Goal: Transaction & Acquisition: Download file/media

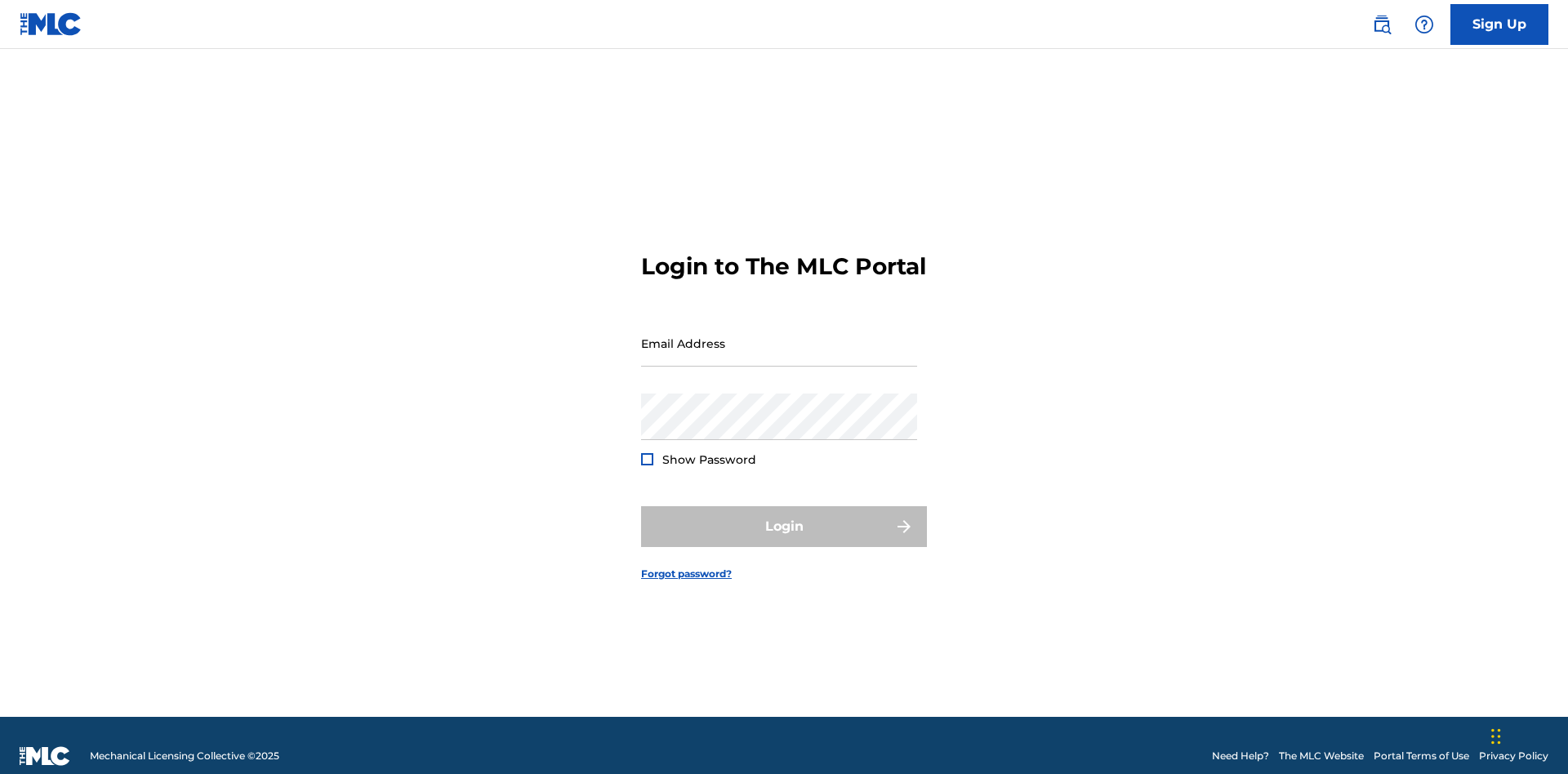
scroll to position [21, 0]
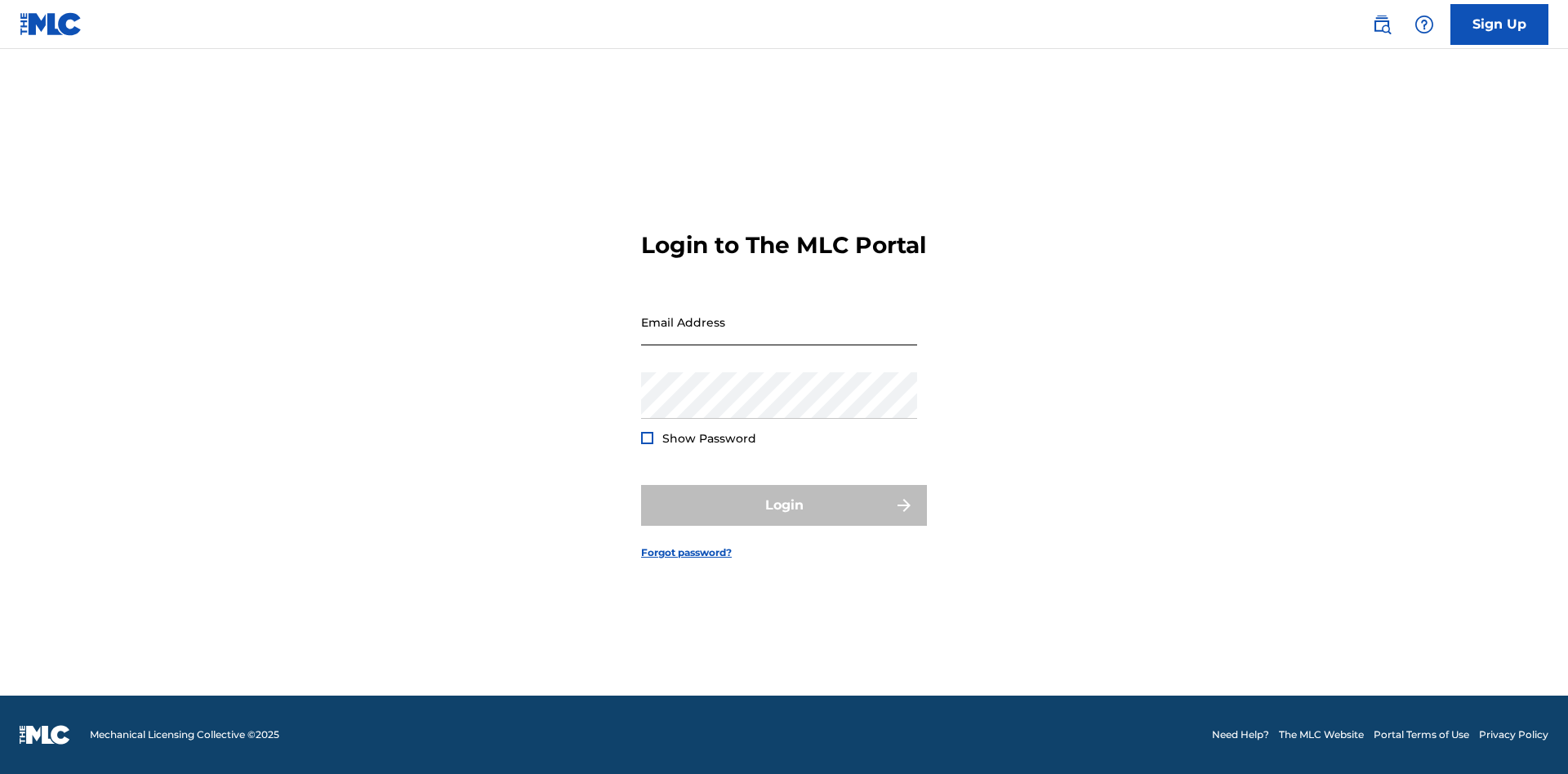
click at [779, 335] on input "Email Address" at bounding box center [779, 321] width 276 height 46
type input "[EMAIL_ADDRESS][DOMAIN_NAME]"
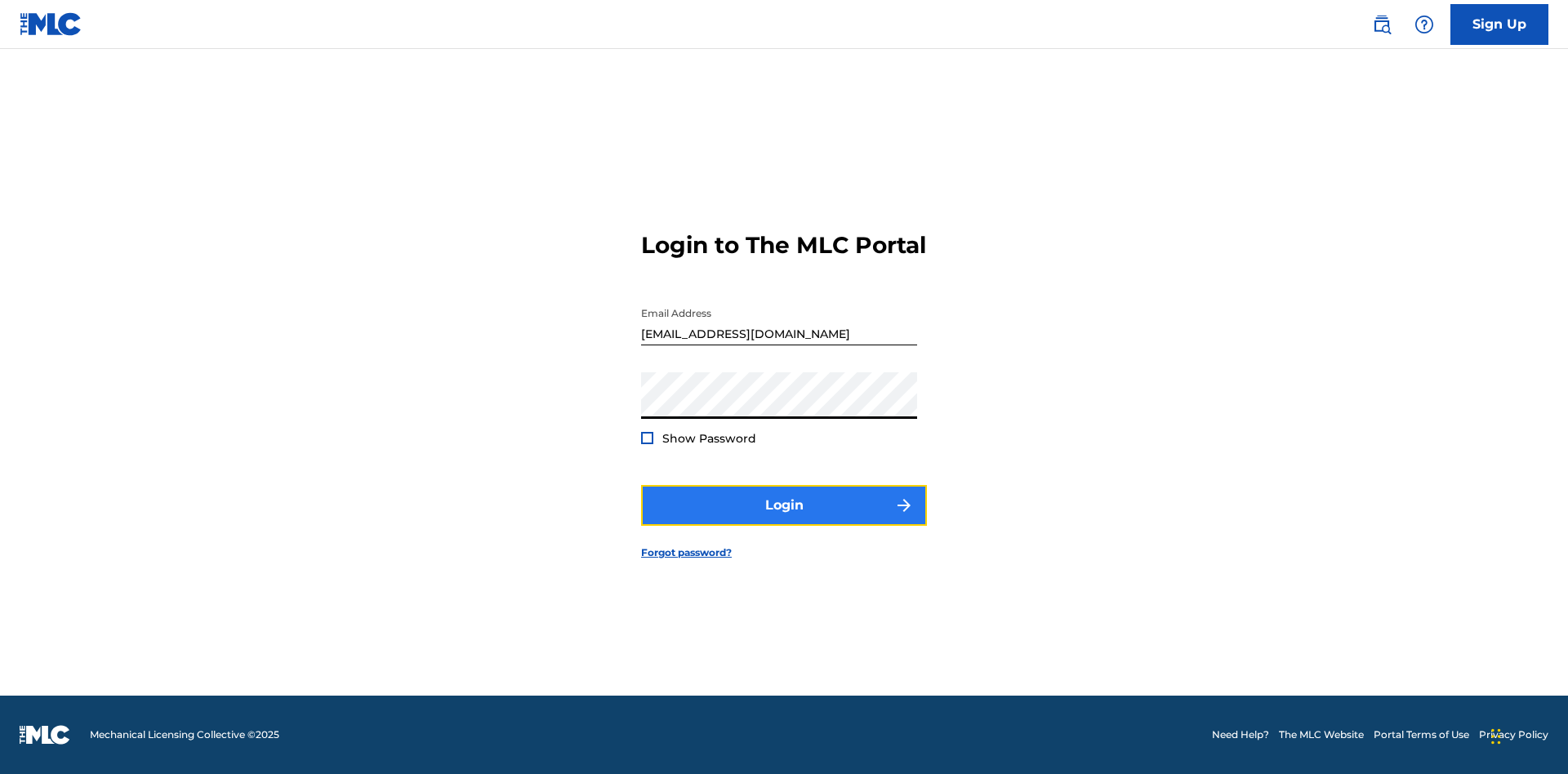
click at [784, 520] on button "Login" at bounding box center [784, 505] width 285 height 41
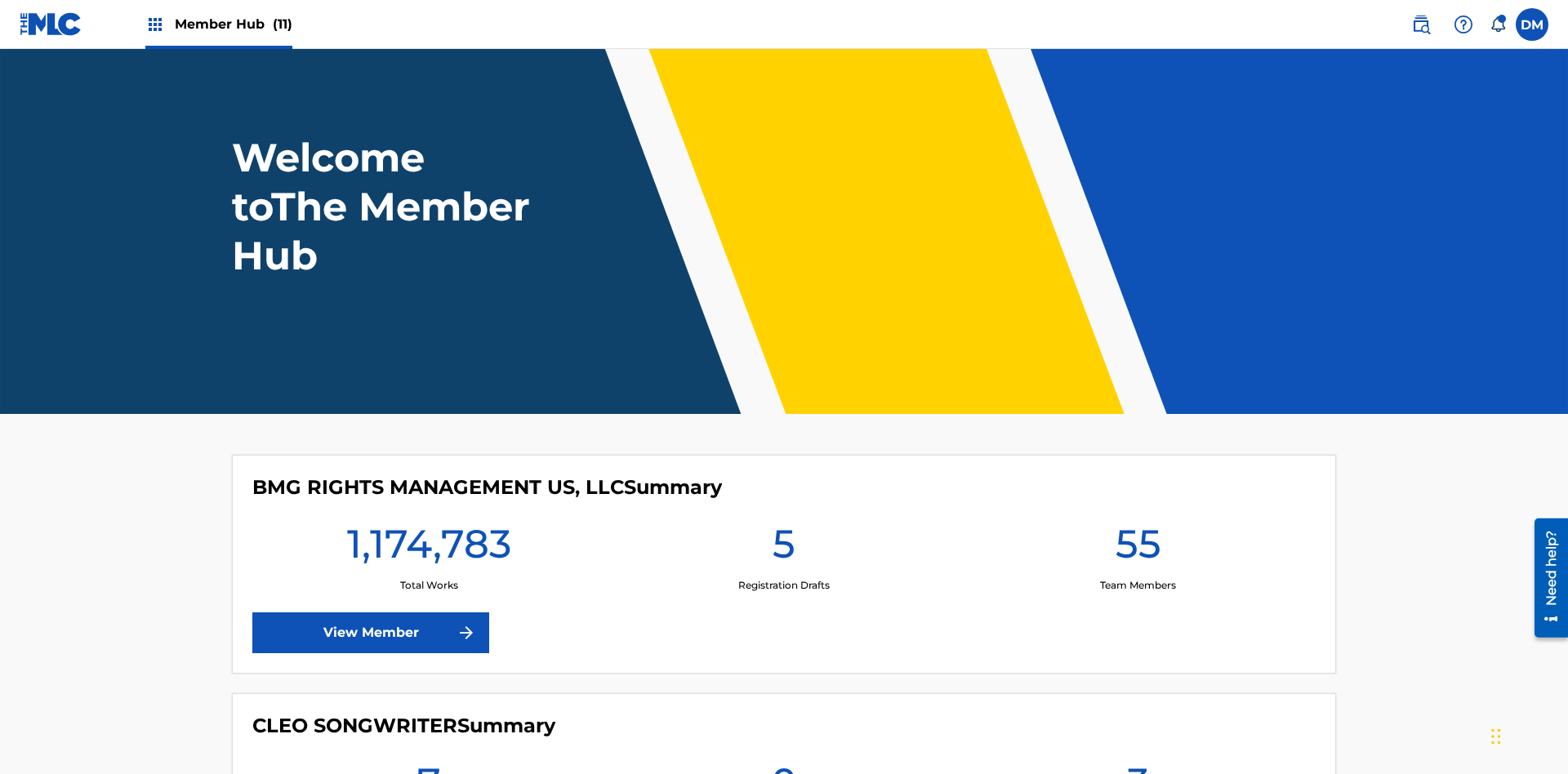
click at [233, 24] on span "Member Hub (11)" at bounding box center [233, 25] width 117 height 19
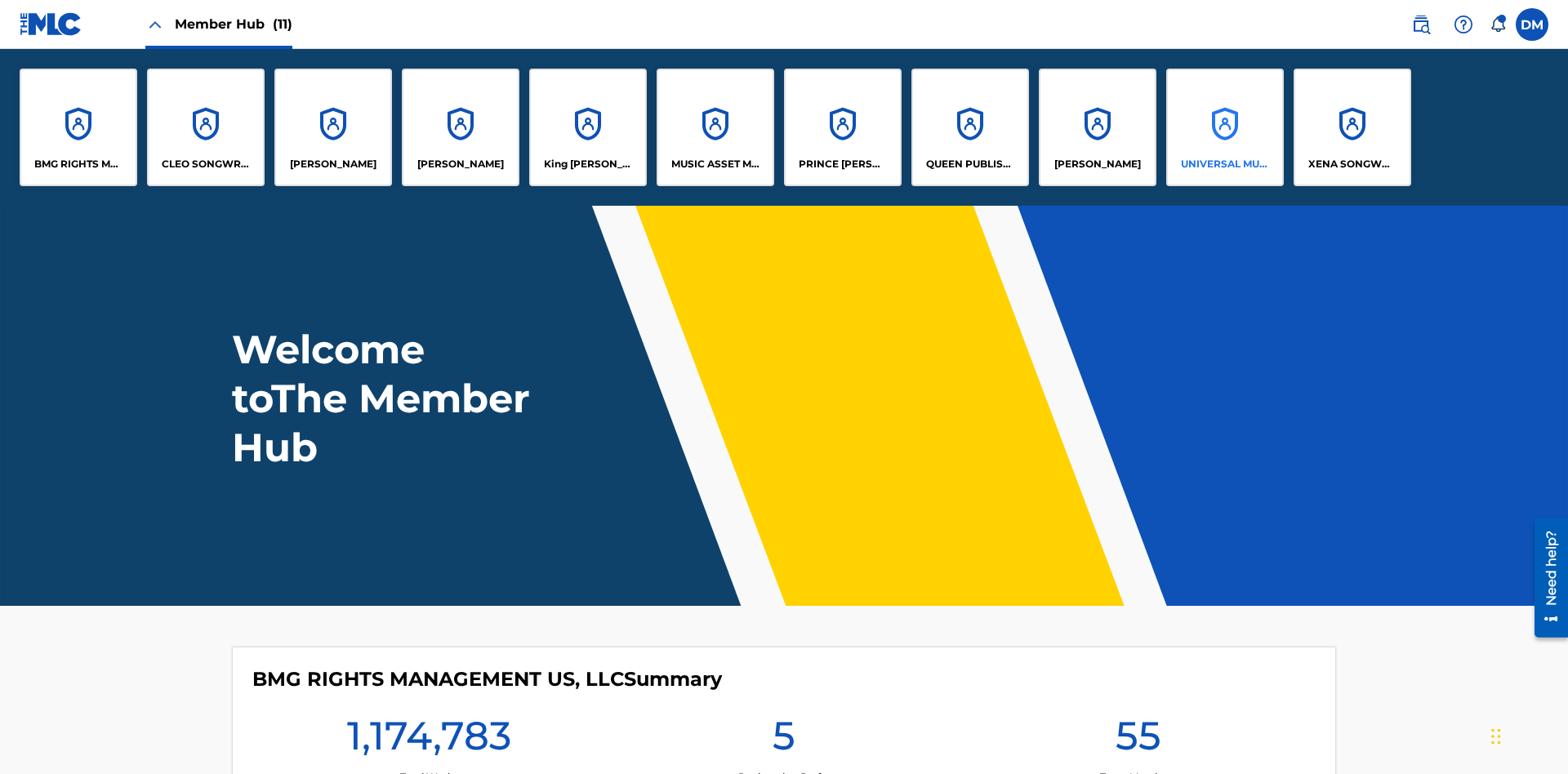
click at [1224, 164] on p "UNIVERSAL MUSIC PUB GROUP" at bounding box center [1226, 164] width 89 height 15
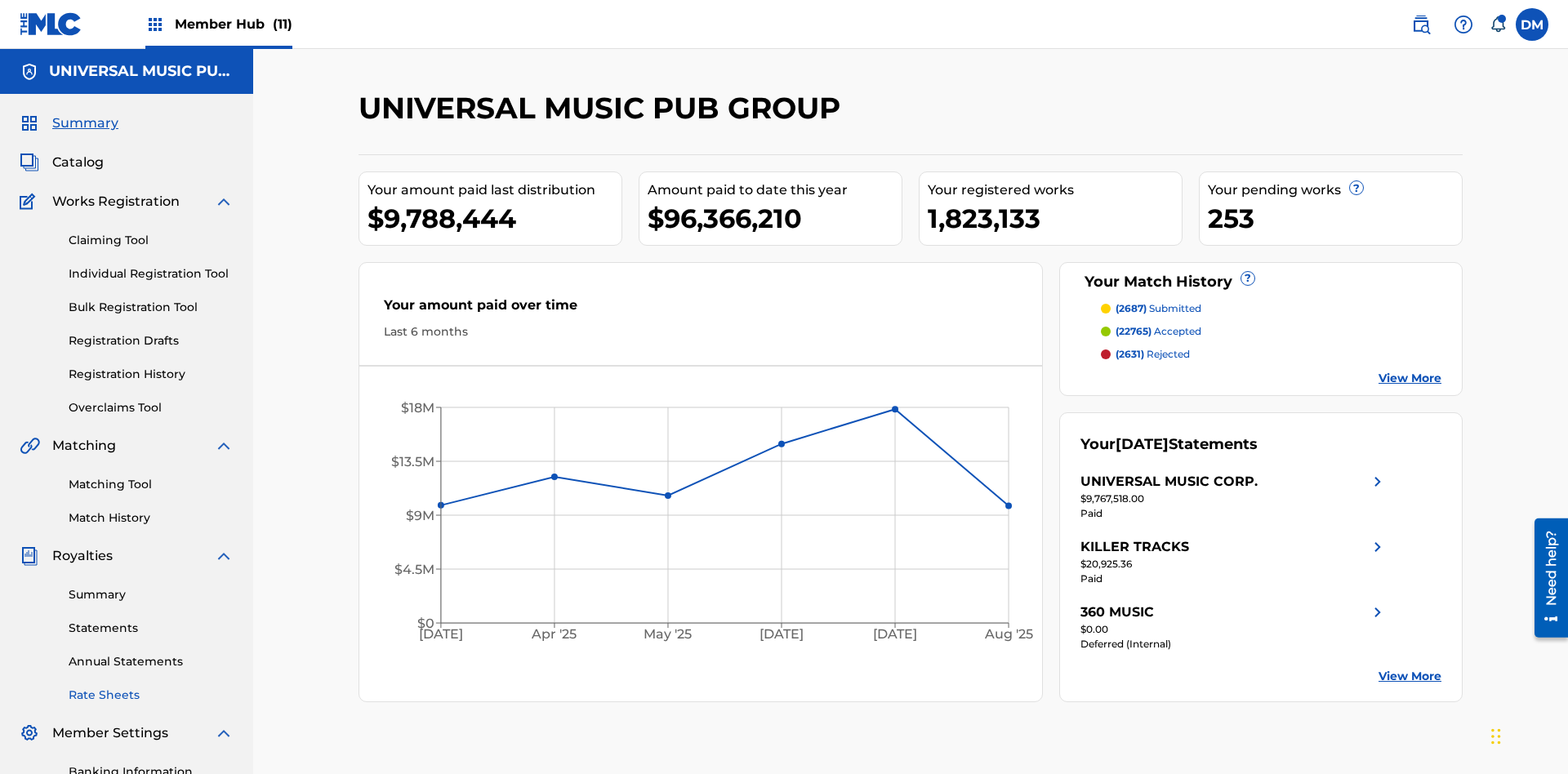
click at [151, 687] on link "Rate Sheets" at bounding box center [151, 696] width 165 height 17
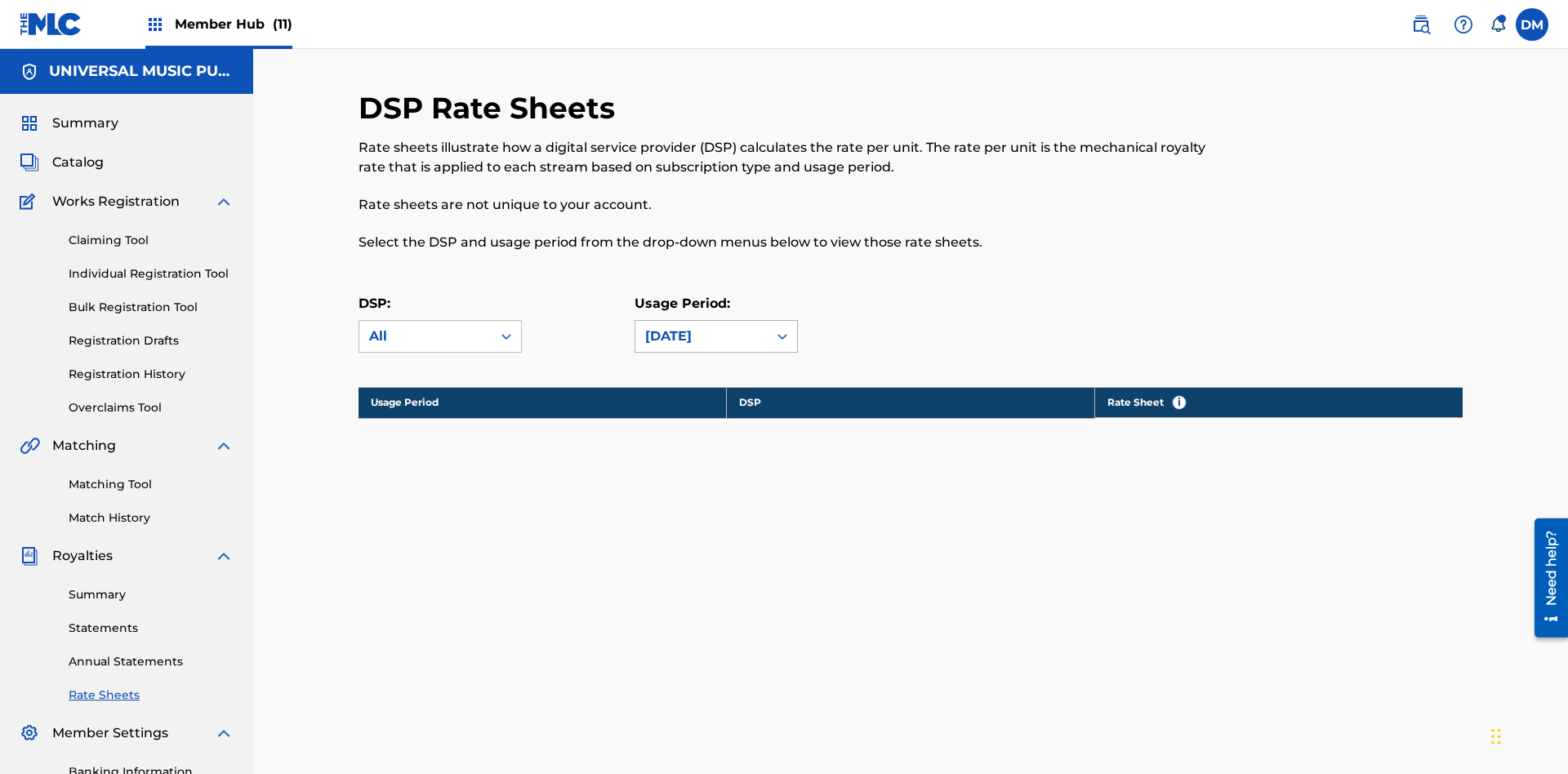
click at [716, 327] on div "[DATE]" at bounding box center [701, 336] width 112 height 20
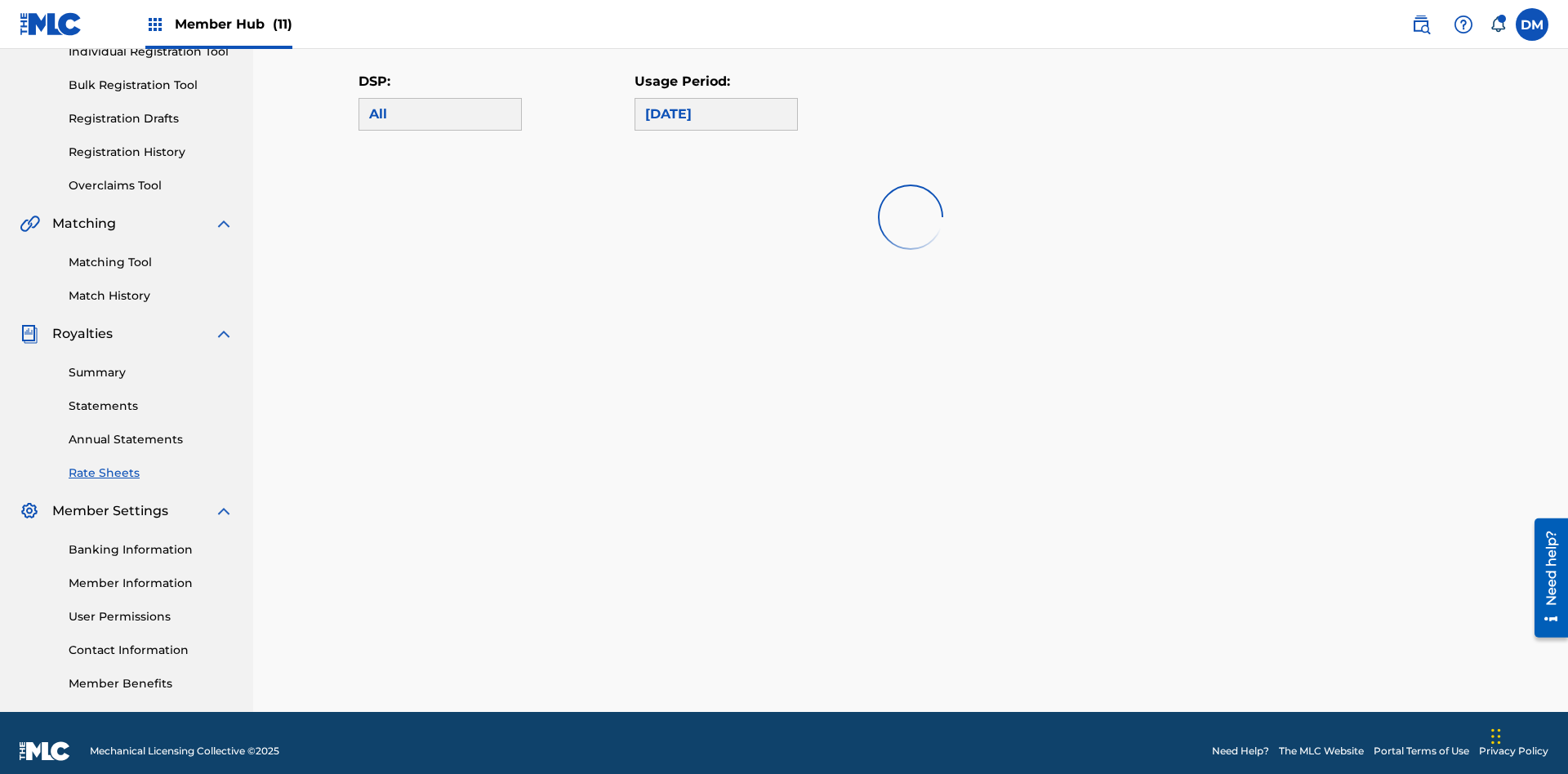
scroll to position [0, 0]
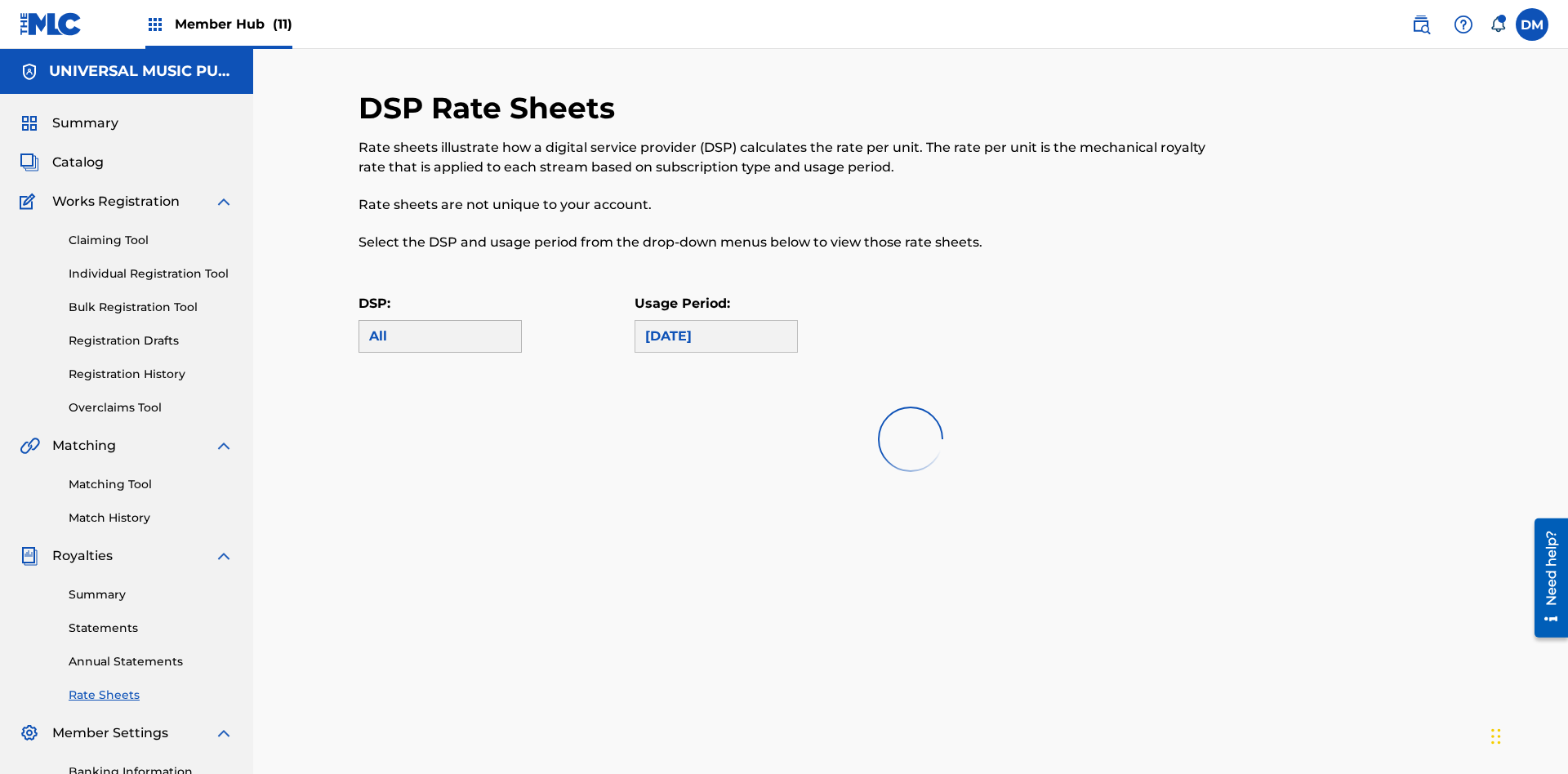
click at [440, 327] on div "All" at bounding box center [440, 336] width 142 height 20
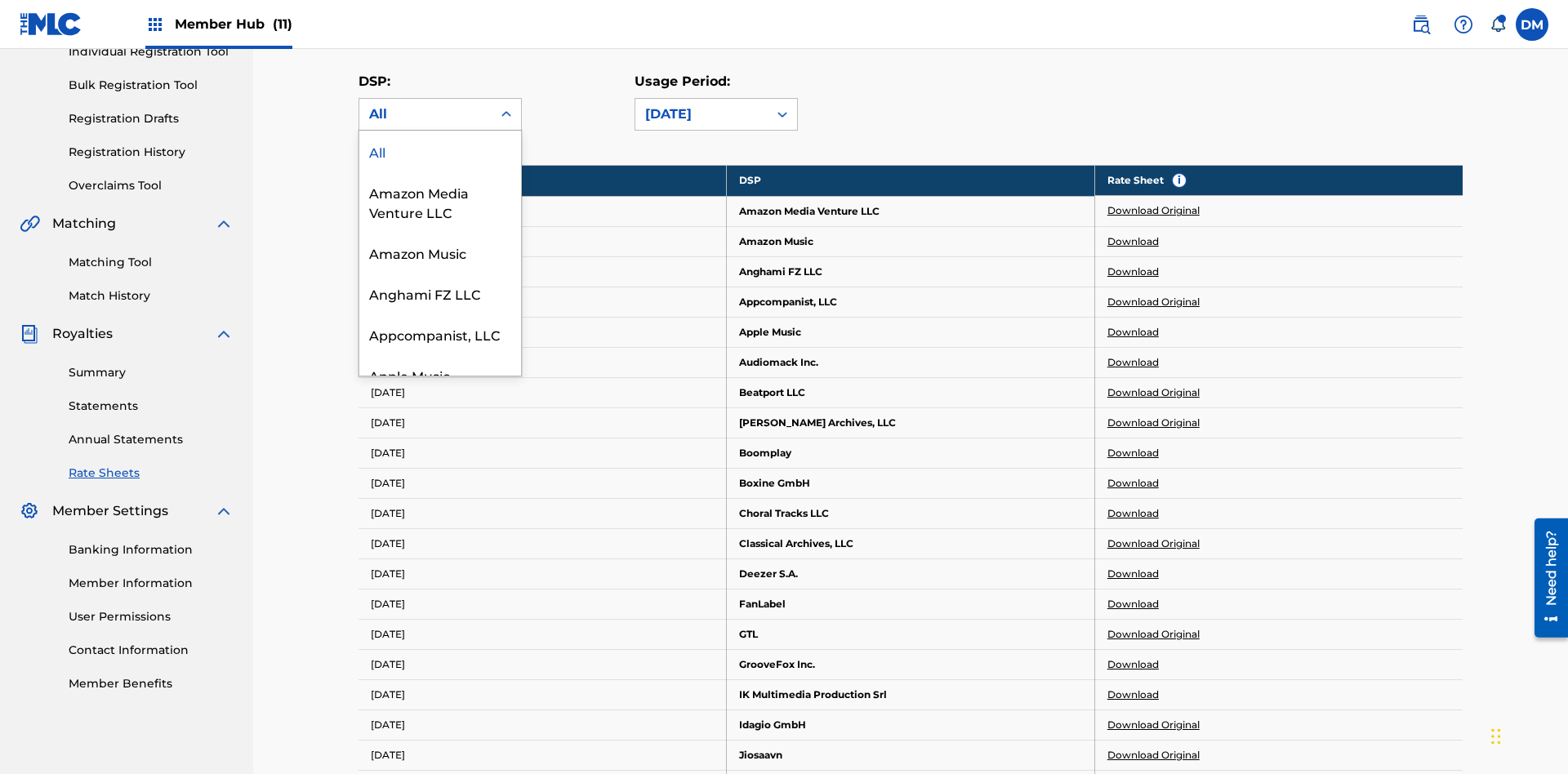
click at [440, 477] on div "Beatport LLC" at bounding box center [439, 456] width 162 height 41
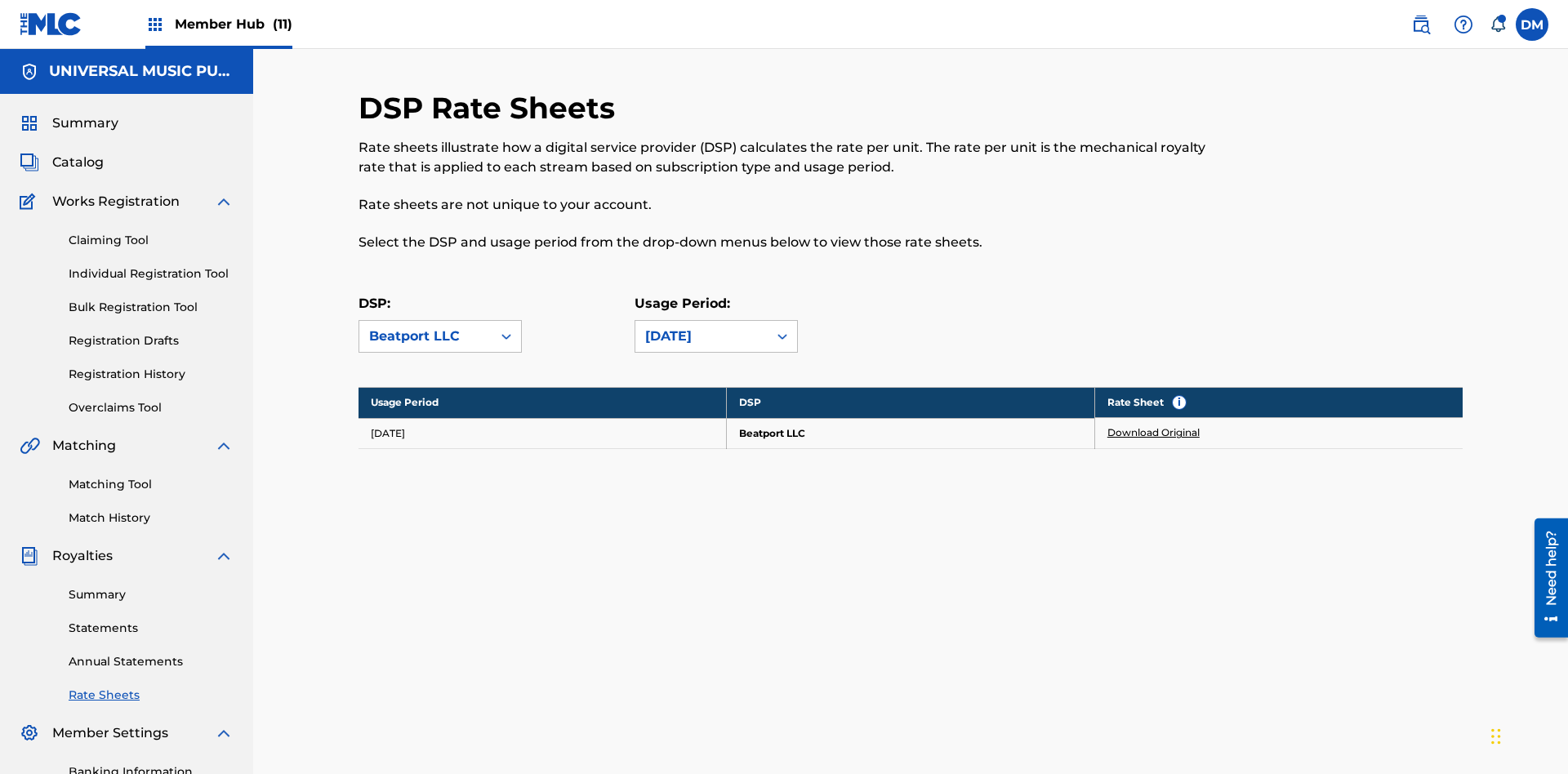
scroll to position [238, 0]
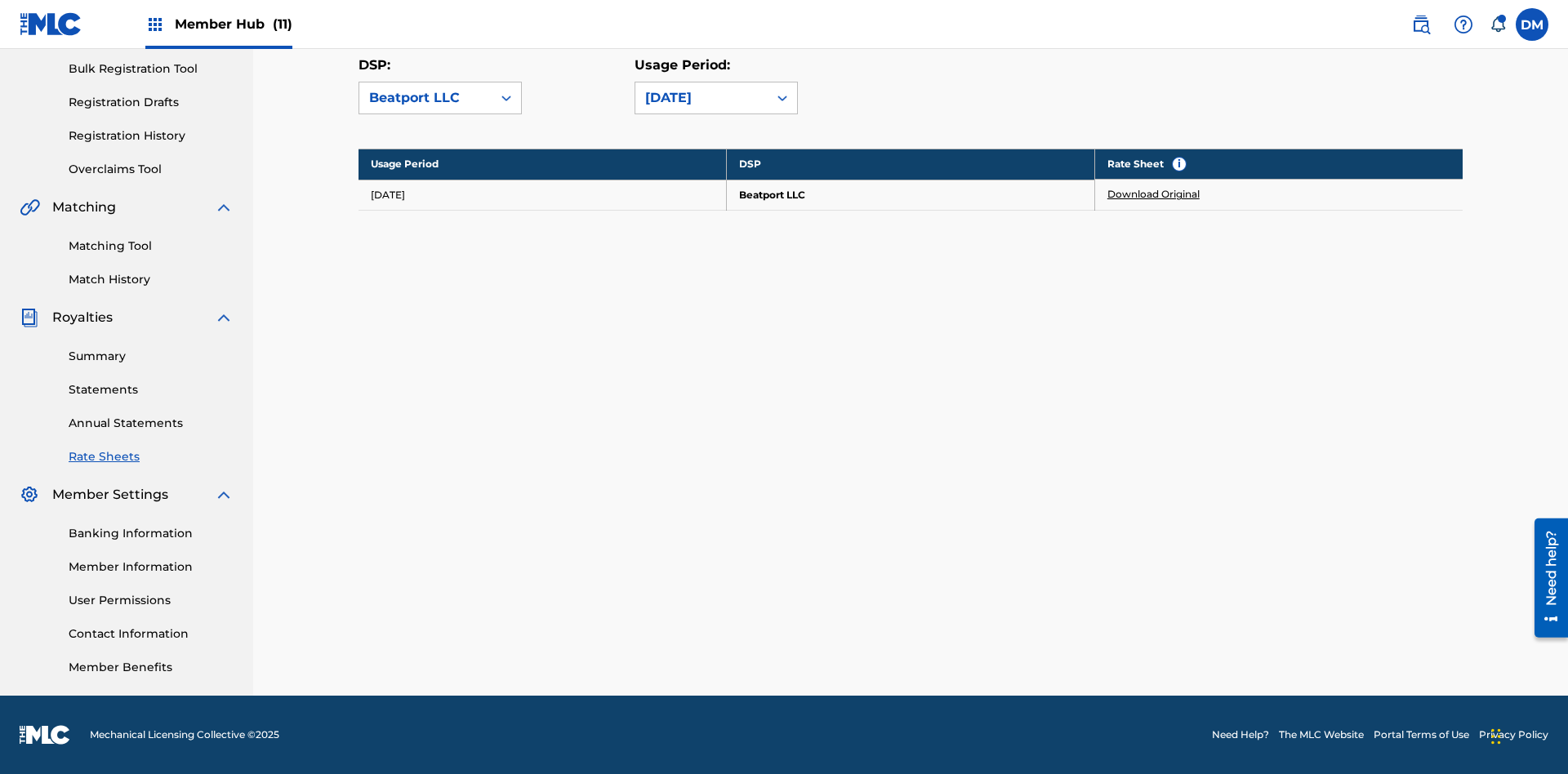
click at [1154, 195] on link "Download Original" at bounding box center [1154, 195] width 93 height 15
